Goal: Task Accomplishment & Management: Manage account settings

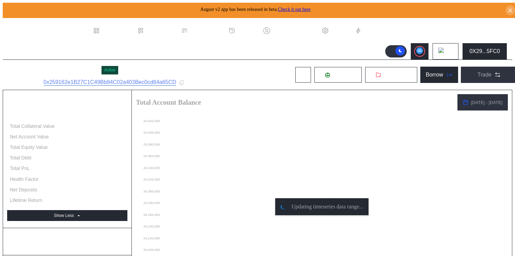
select select "*"
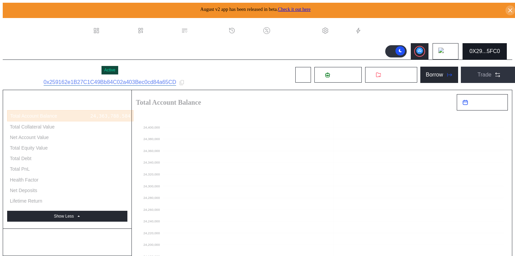
click at [480, 48] on div "0X29...5FC0" at bounding box center [484, 51] width 31 height 6
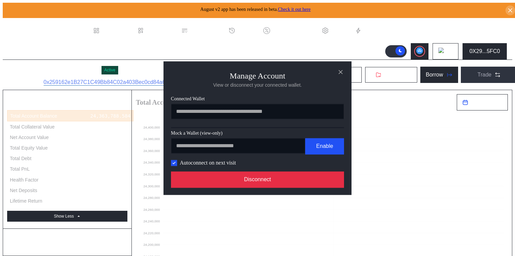
click at [309, 181] on button "Disconnect" at bounding box center [257, 180] width 173 height 16
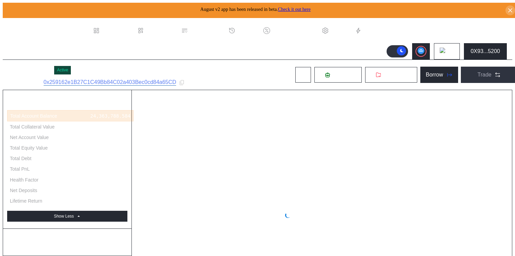
select select "*"
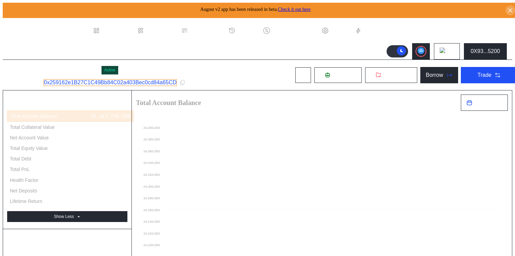
click at [131, 83] on link "0x259162e1B27C1C49Bb84C02a403Bec0cd84a65CD" at bounding box center [111, 82] width 134 height 7
